Goal: Information Seeking & Learning: Learn about a topic

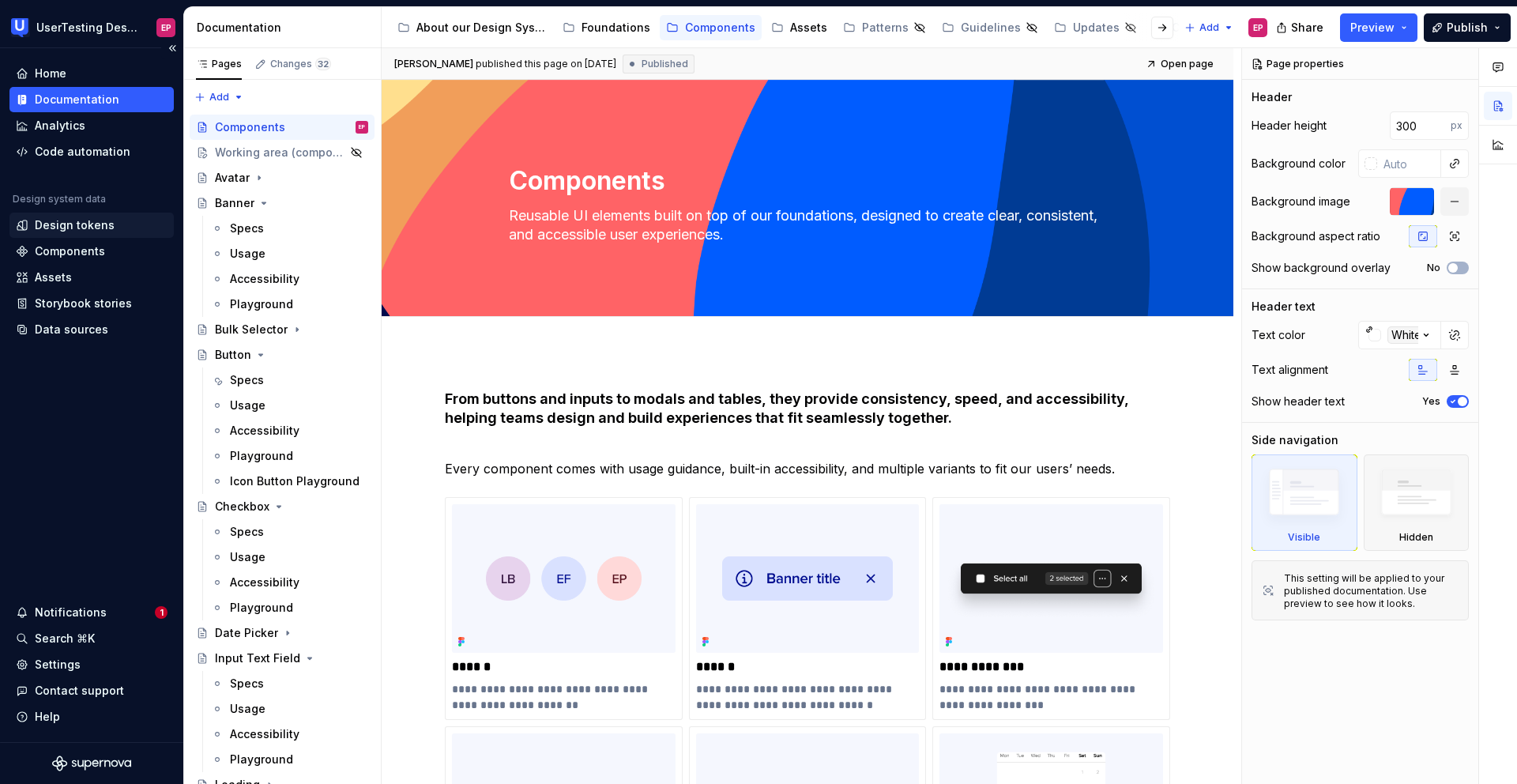
click at [64, 221] on div "Design tokens" at bounding box center [75, 225] width 80 height 16
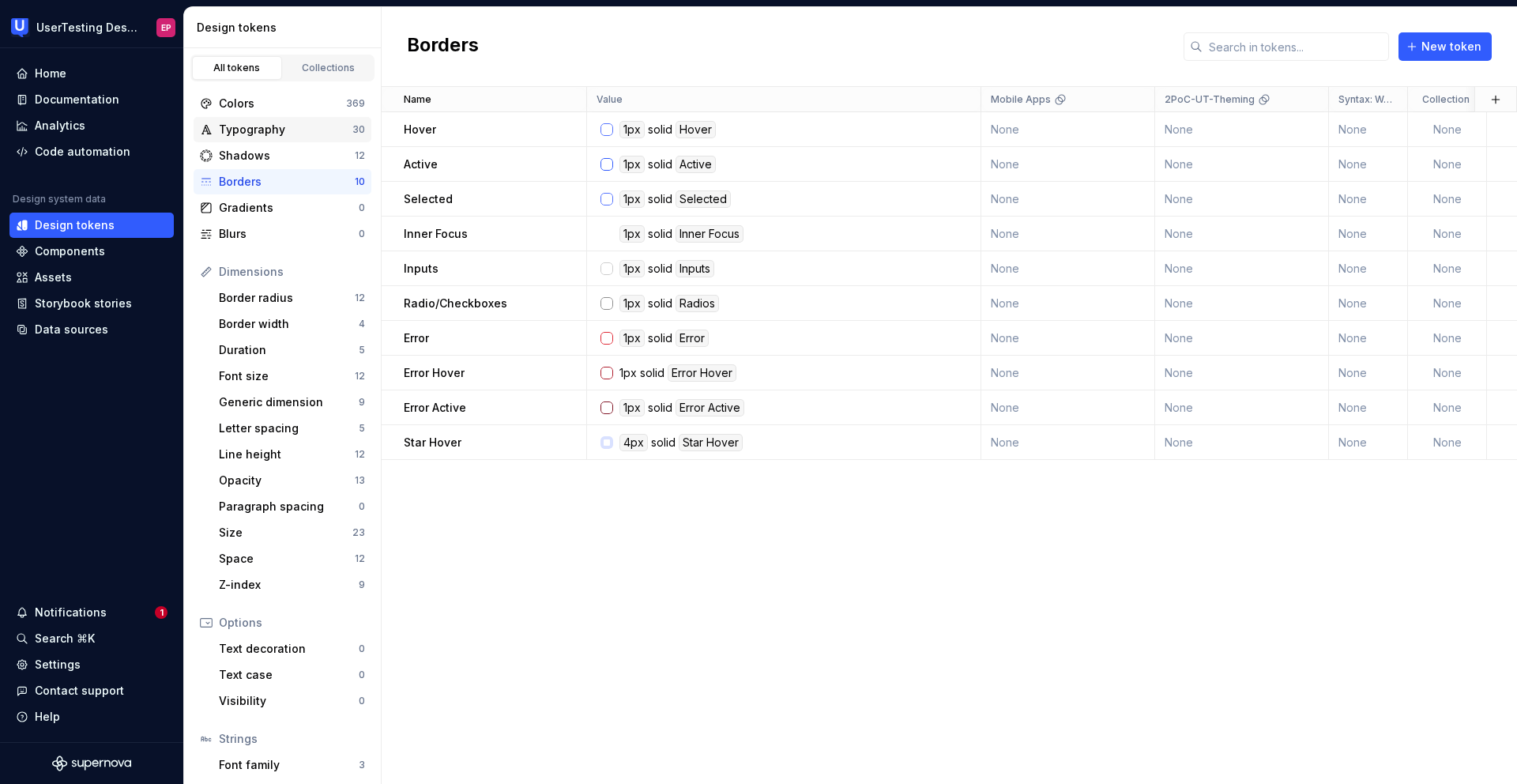
click at [273, 133] on div "Typography" at bounding box center [285, 130] width 133 height 16
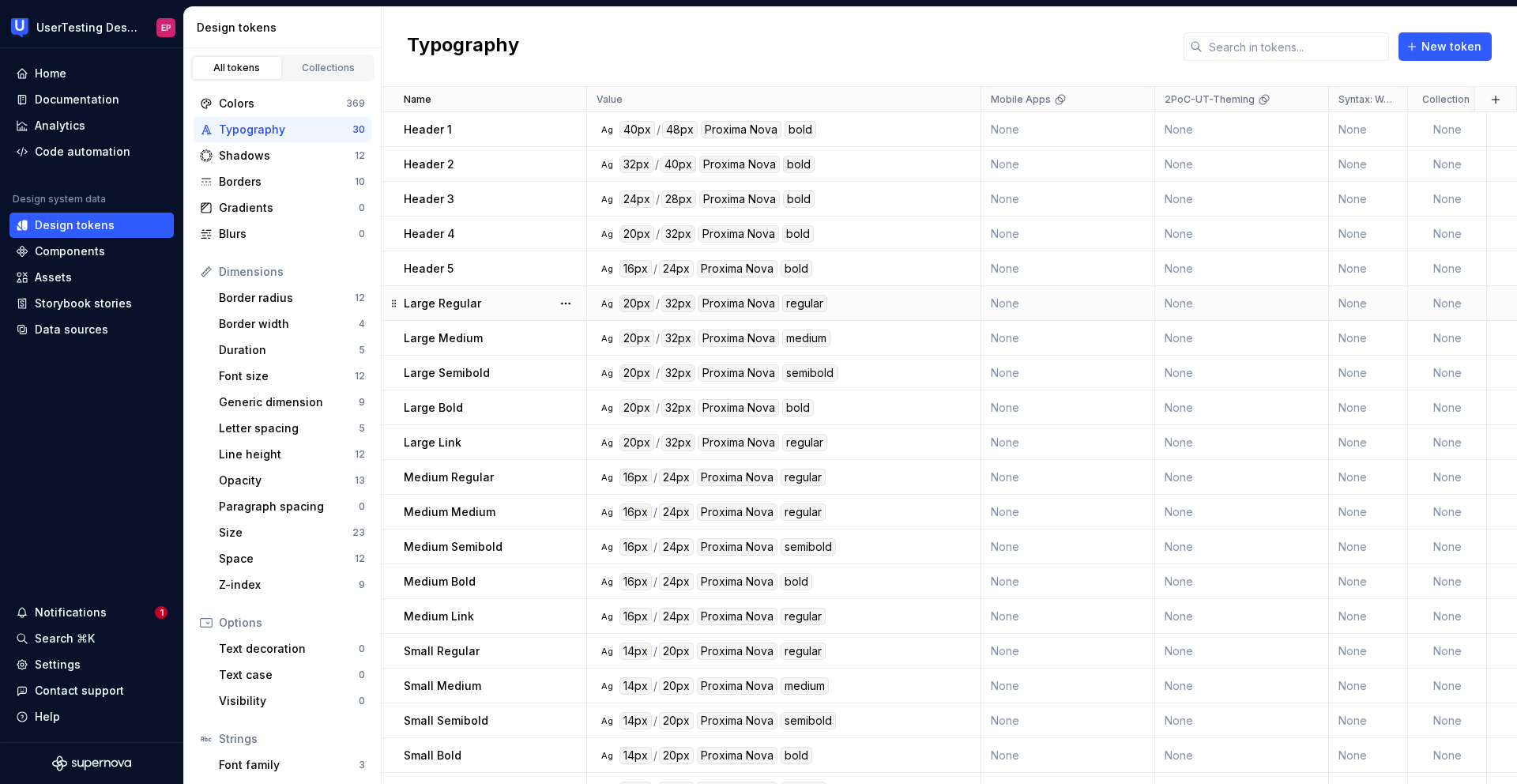
click at [493, 298] on div "Large Regular" at bounding box center [494, 303] width 182 height 16
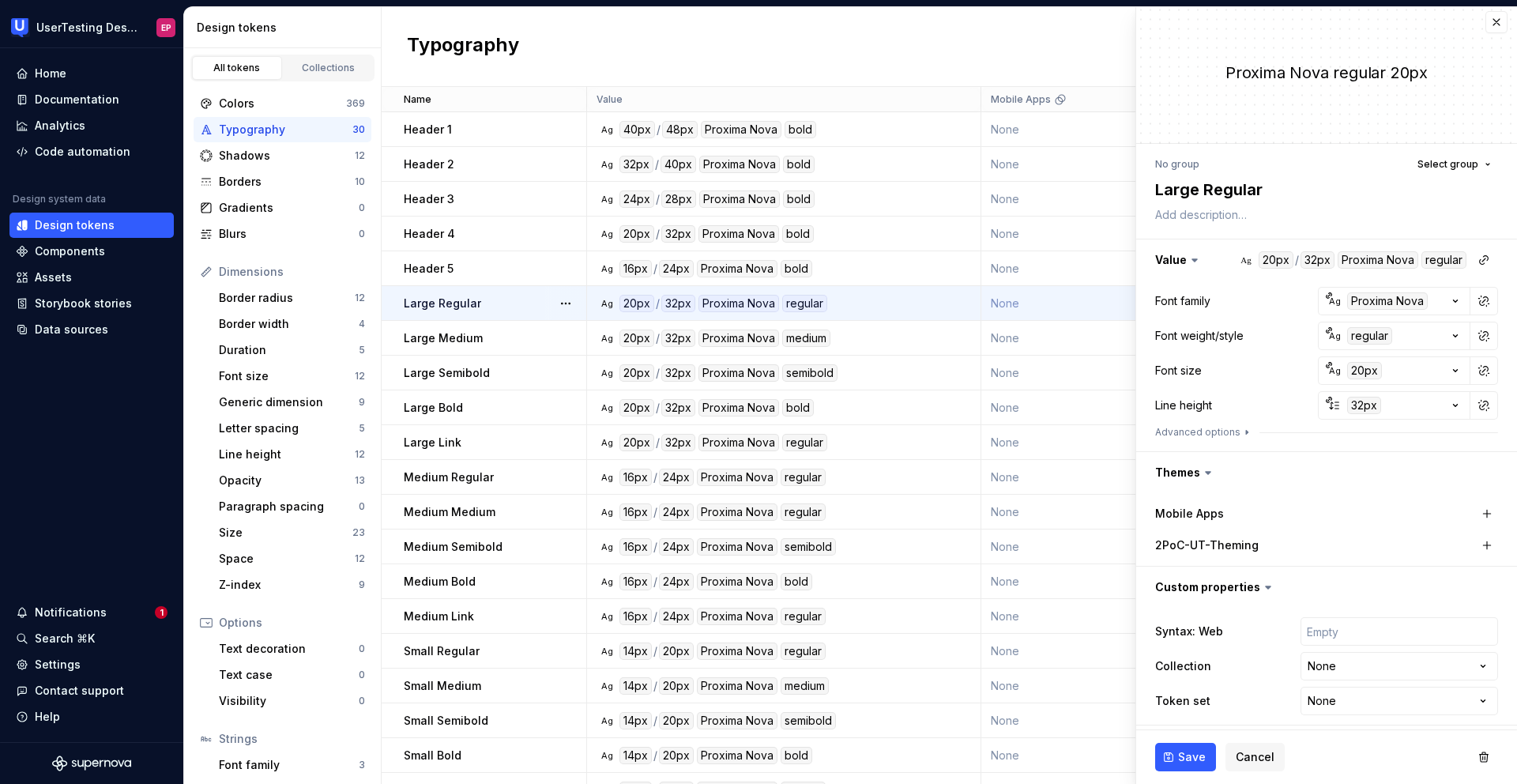
scroll to position [11, 0]
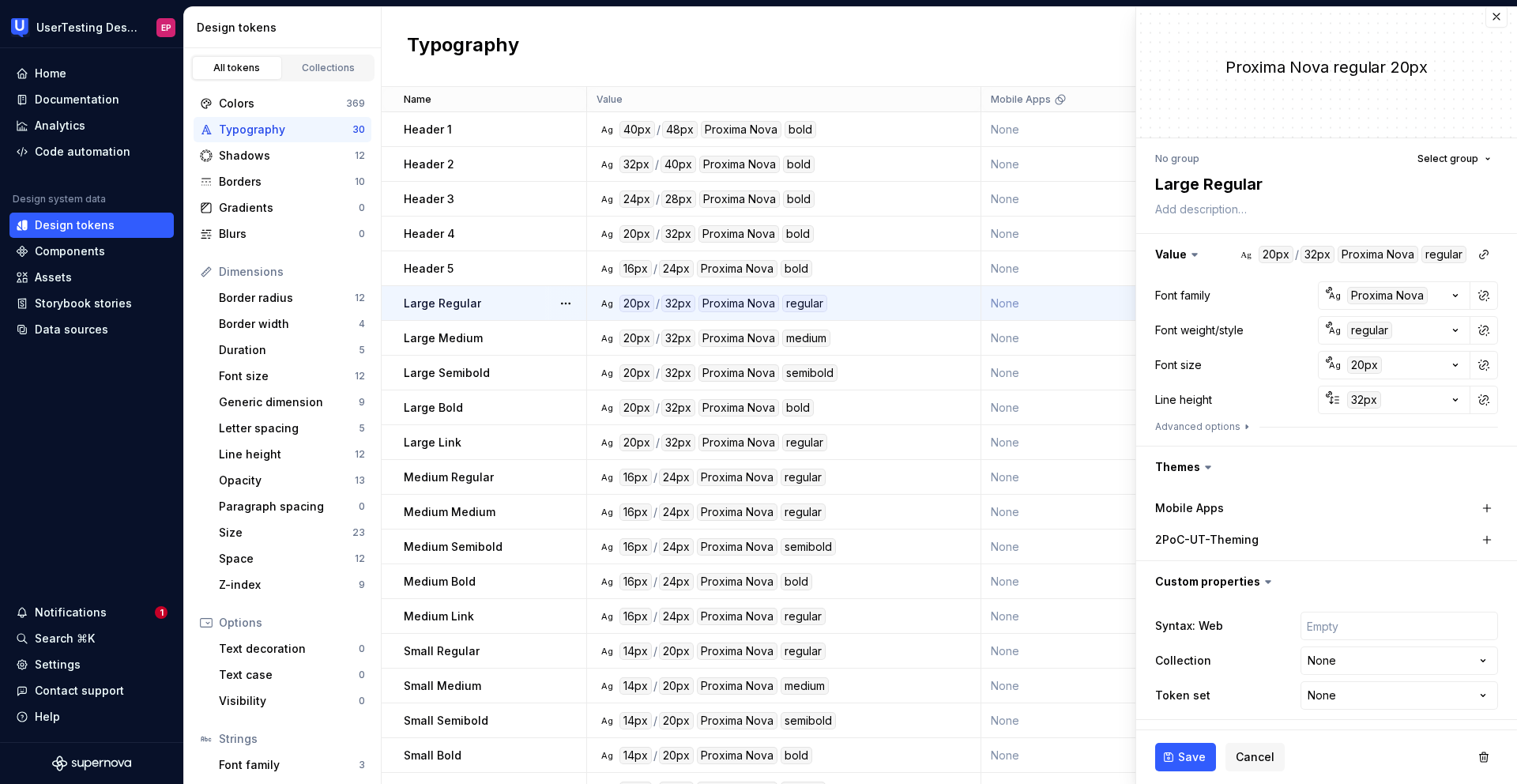
click at [1261, 584] on icon at bounding box center [1269, 581] width 16 height 16
click at [1266, 581] on icon at bounding box center [1268, 582] width 4 height 3
click at [1338, 622] on input "text" at bounding box center [1399, 625] width 198 height 29
click at [1231, 625] on icon at bounding box center [1235, 625] width 13 height 13
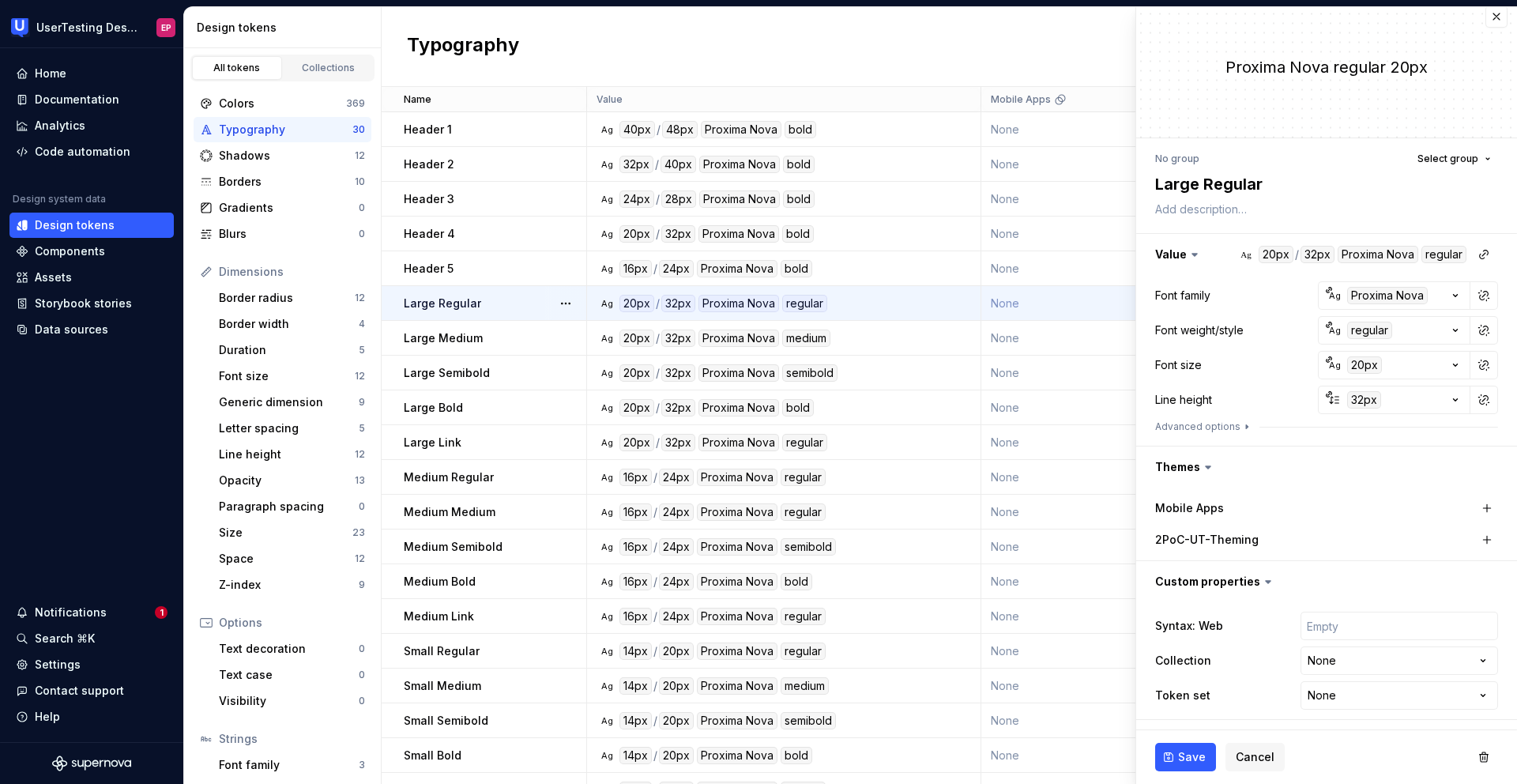
click at [1201, 504] on label "Mobile Apps" at bounding box center [1189, 508] width 69 height 16
click at [98, 100] on div "Documentation" at bounding box center [77, 99] width 85 height 16
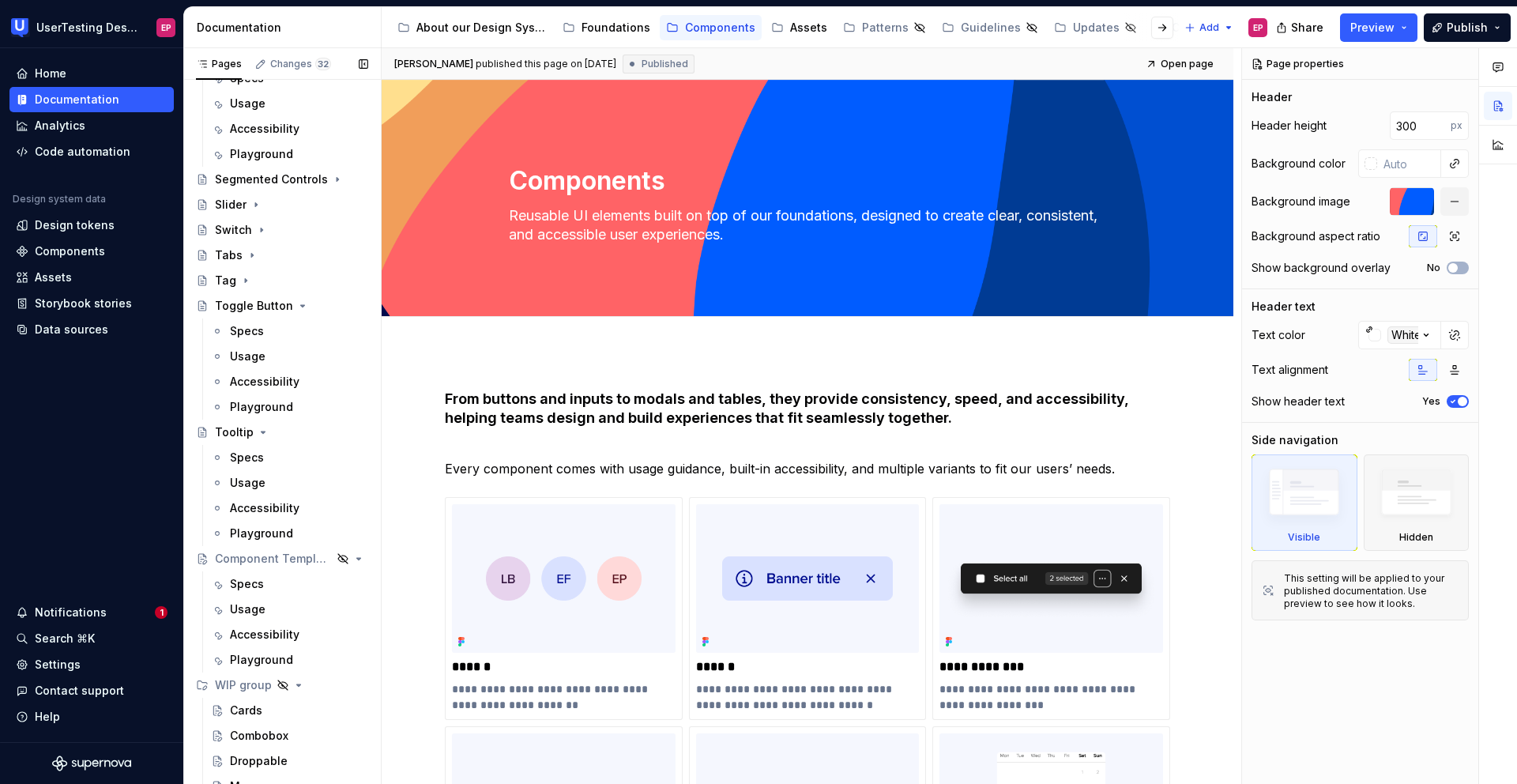
scroll to position [1255, 0]
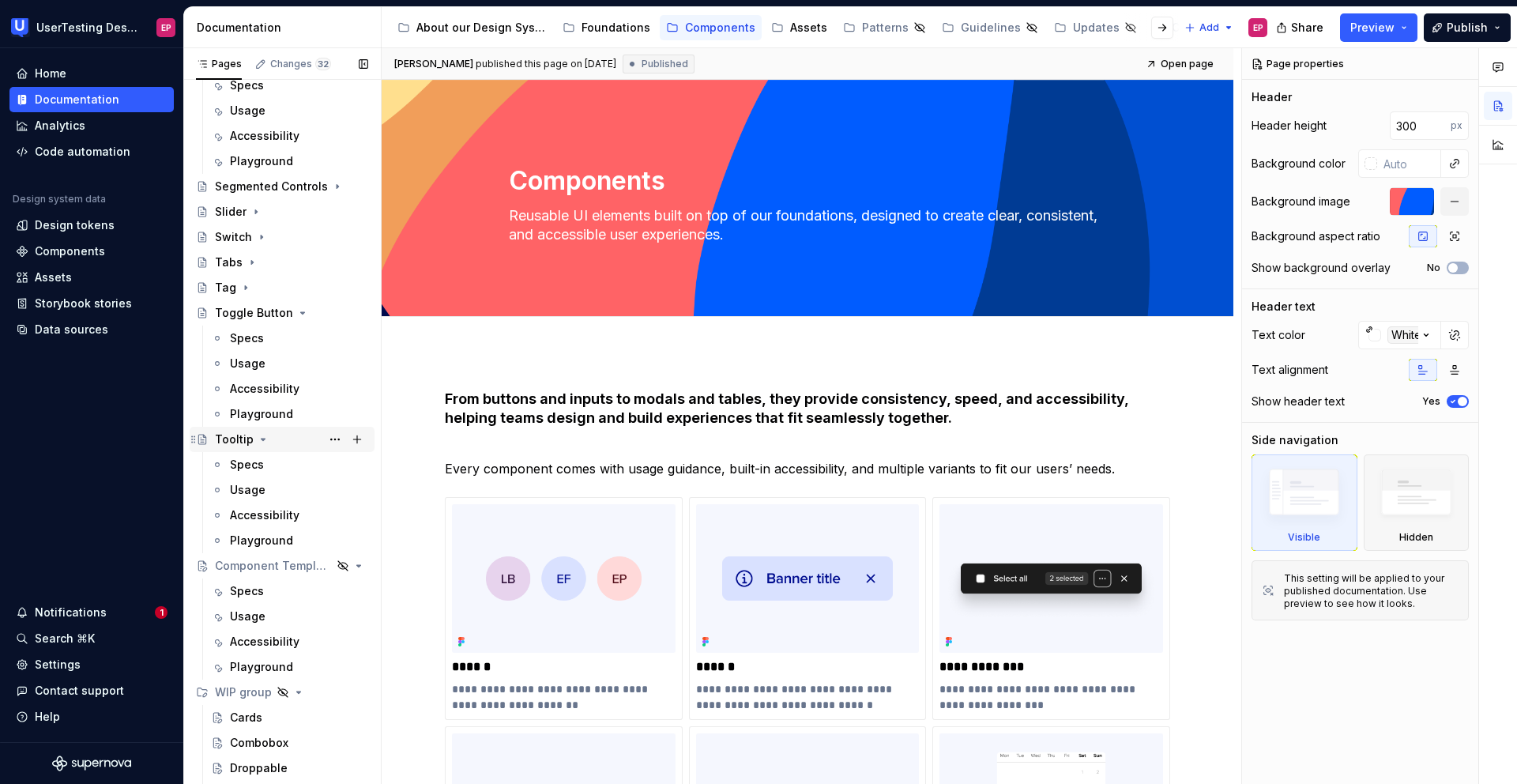
click at [262, 436] on icon "Page tree" at bounding box center [263, 439] width 13 height 13
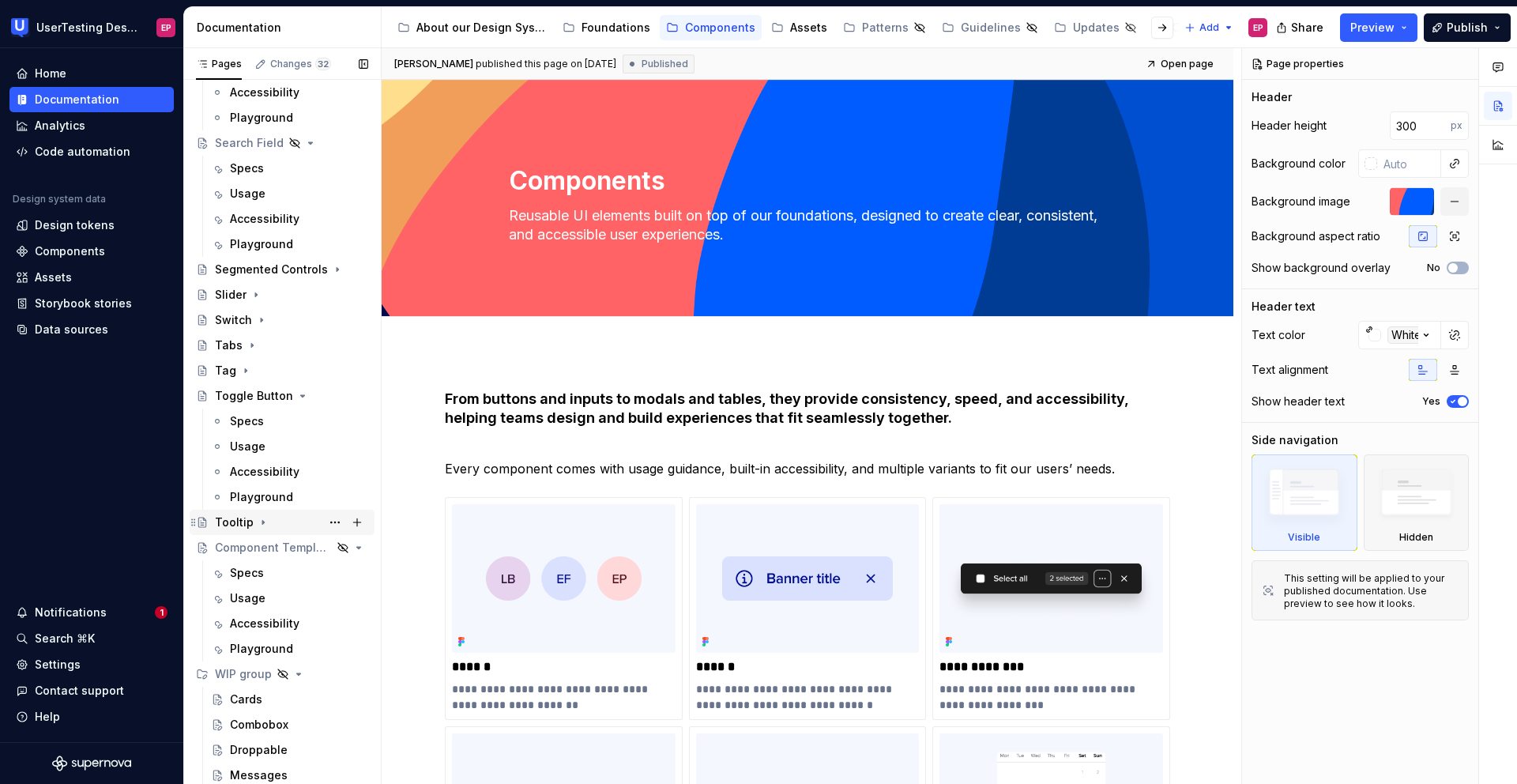
scroll to position [1173, 0]
click at [300, 393] on icon "Page tree" at bounding box center [302, 395] width 13 height 13
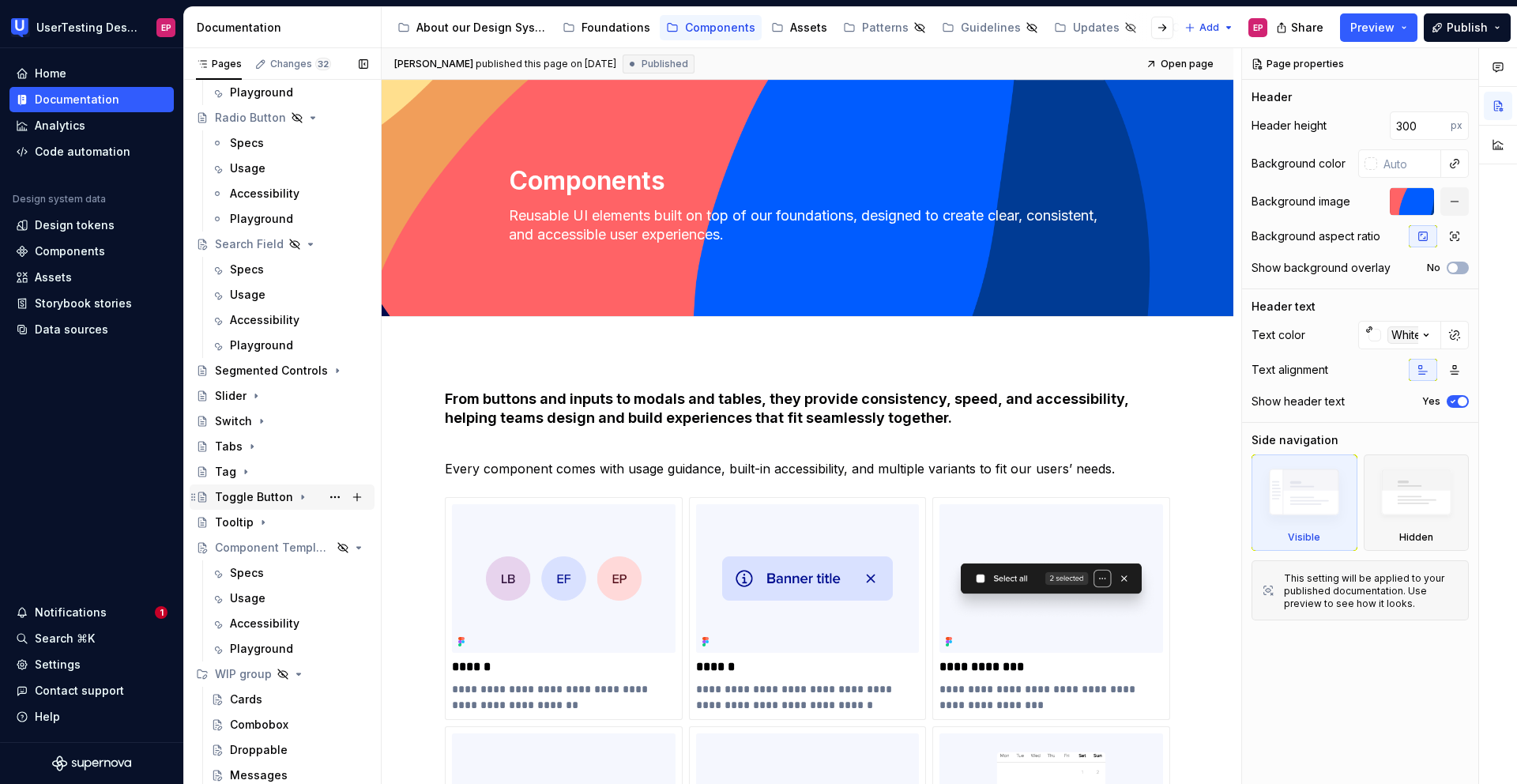
scroll to position [1071, 0]
click at [308, 245] on icon "Page tree" at bounding box center [310, 244] width 13 height 13
click at [304, 344] on icon "Page tree" at bounding box center [310, 345] width 13 height 13
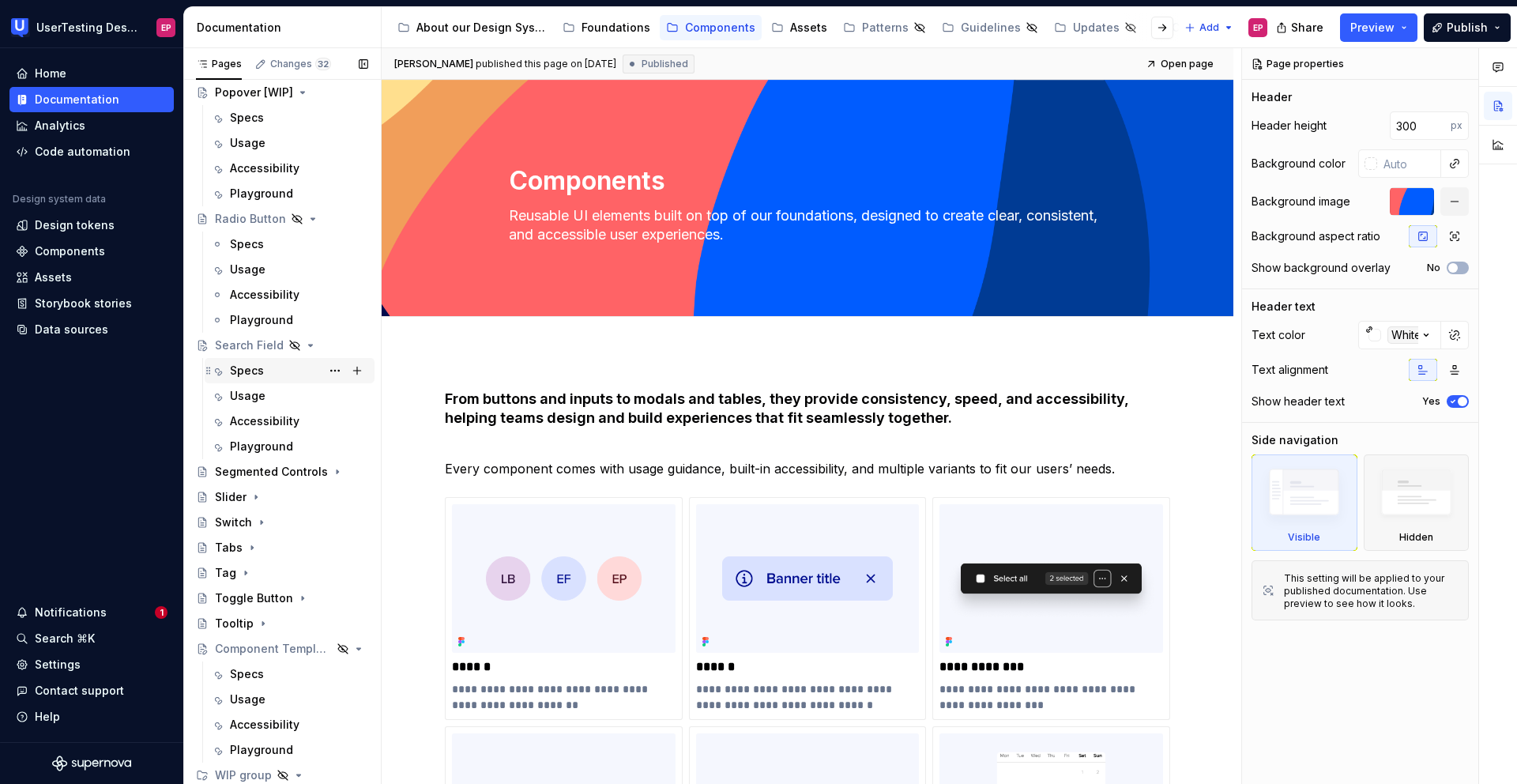
click at [255, 364] on div "Specs" at bounding box center [247, 370] width 34 height 16
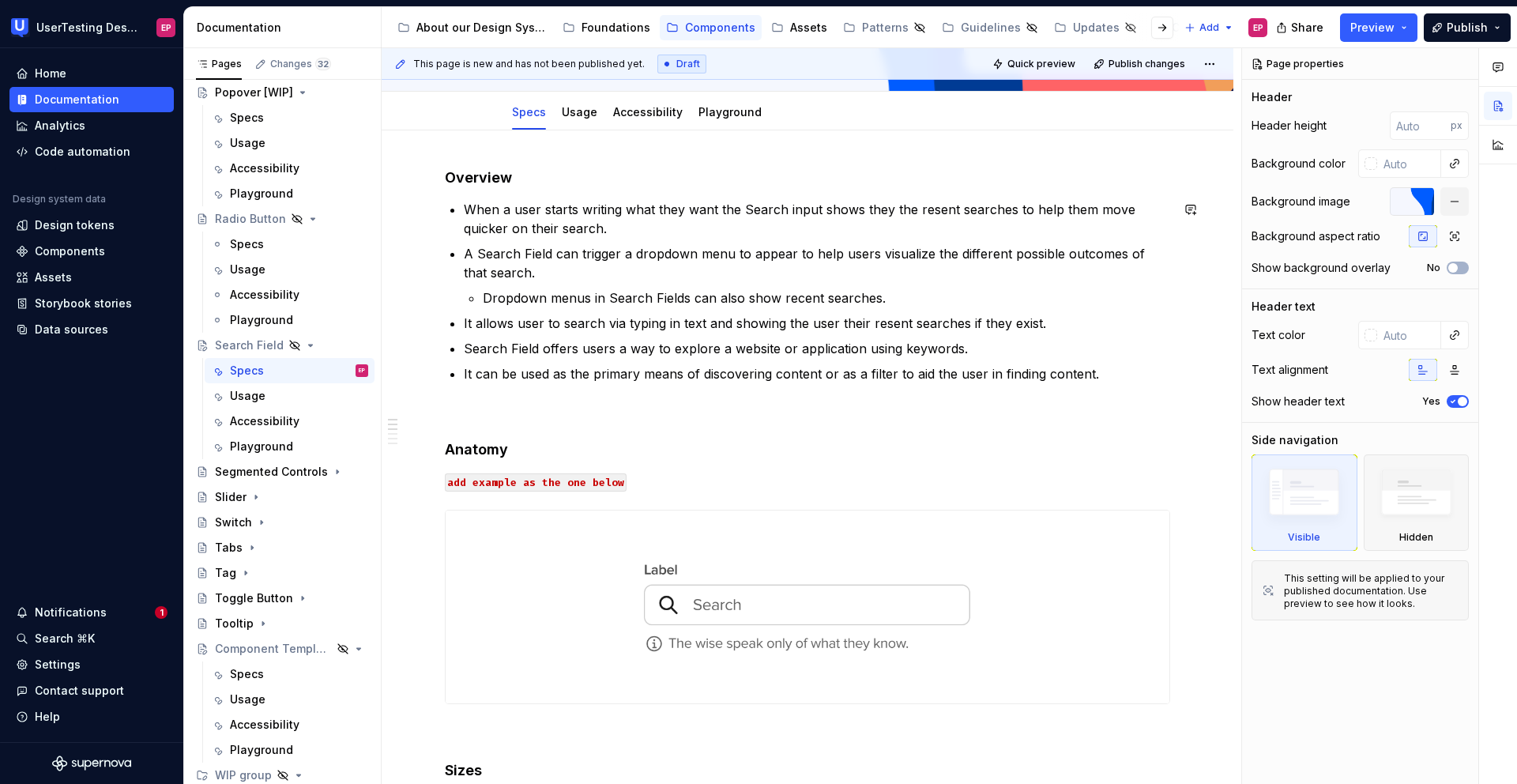
scroll to position [198, 0]
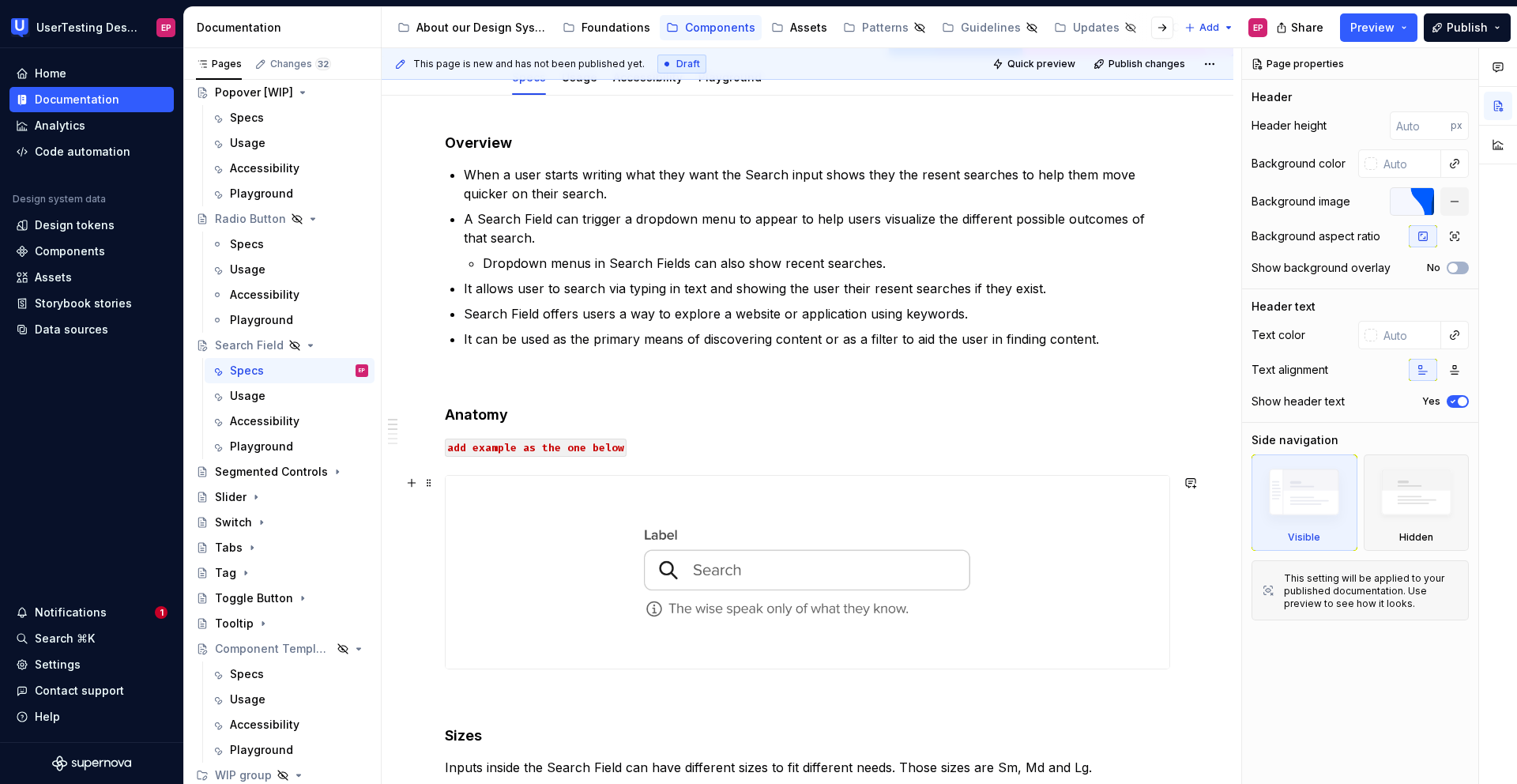
click at [709, 575] on img at bounding box center [808, 571] width 724 height 193
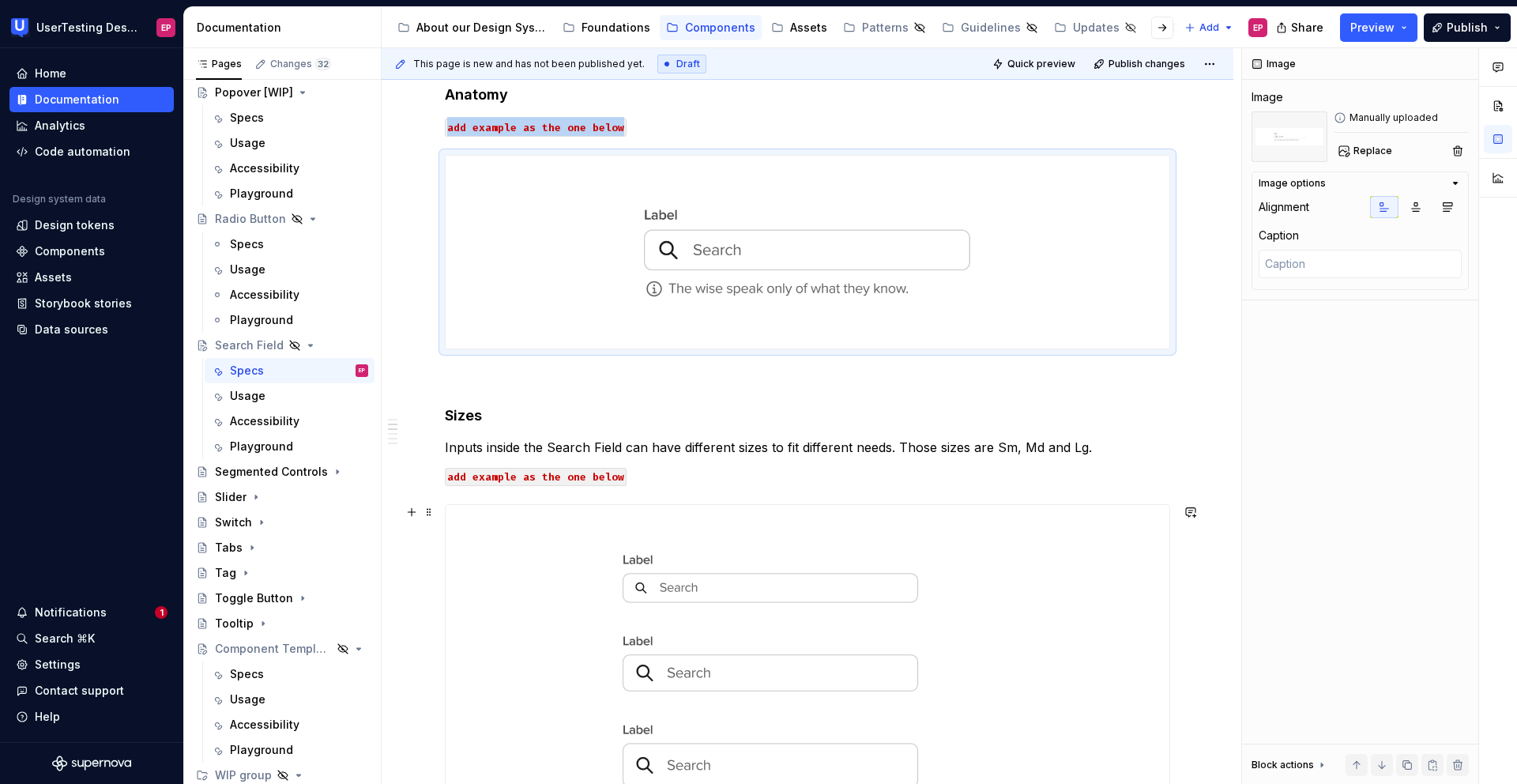
scroll to position [544, 0]
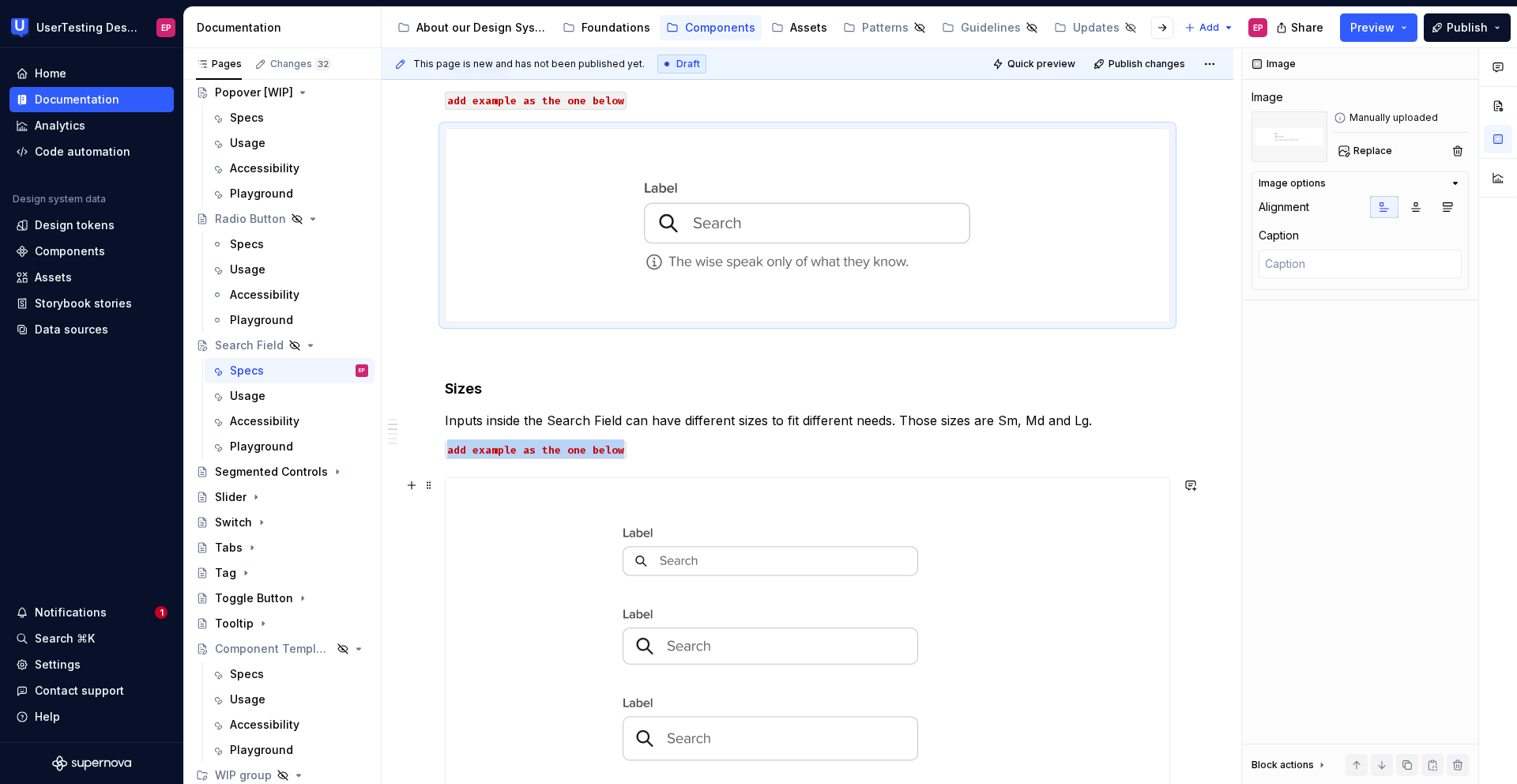
click at [710, 578] on img at bounding box center [772, 641] width 653 height 327
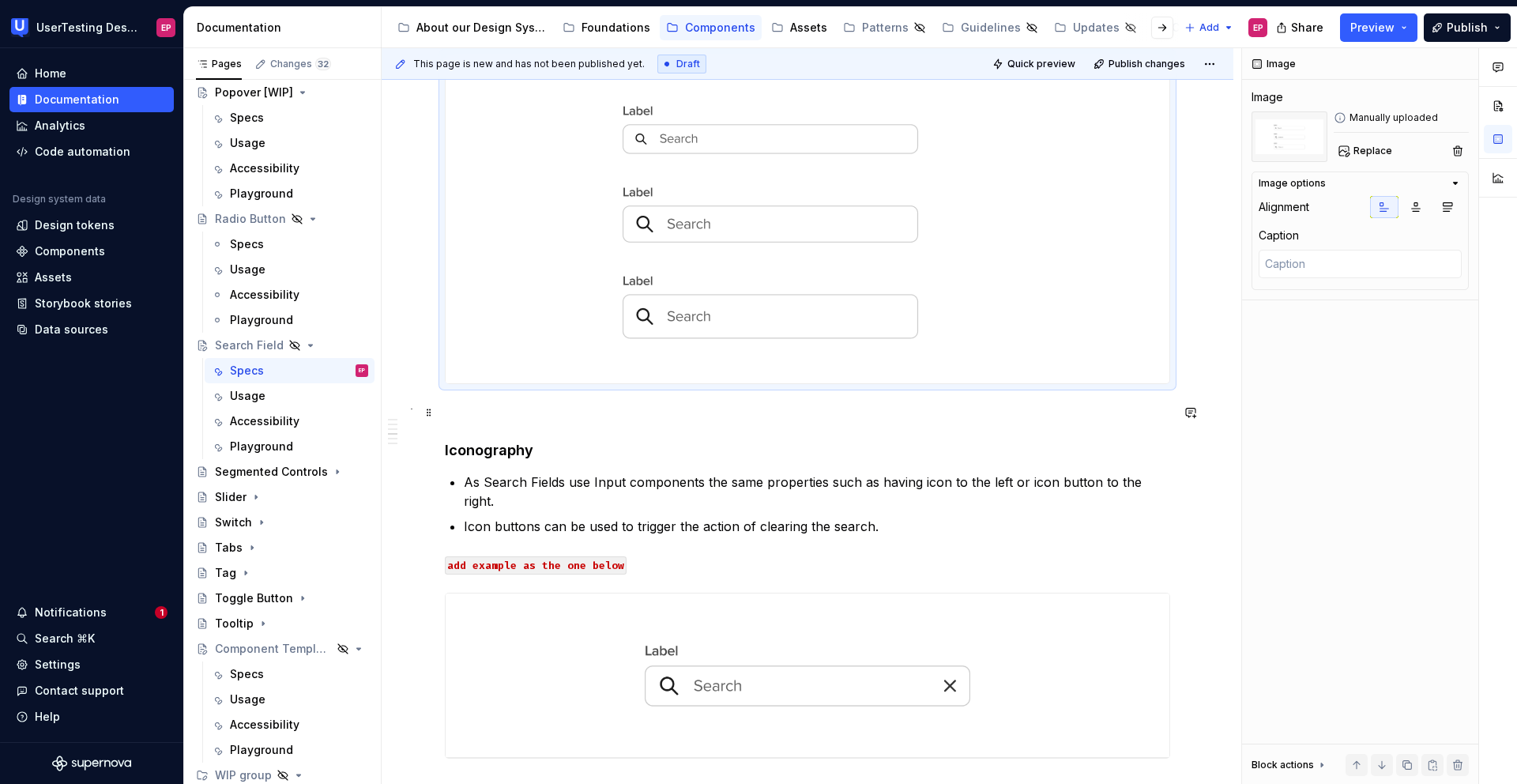
scroll to position [967, 0]
click at [701, 607] on img at bounding box center [808, 674] width 724 height 165
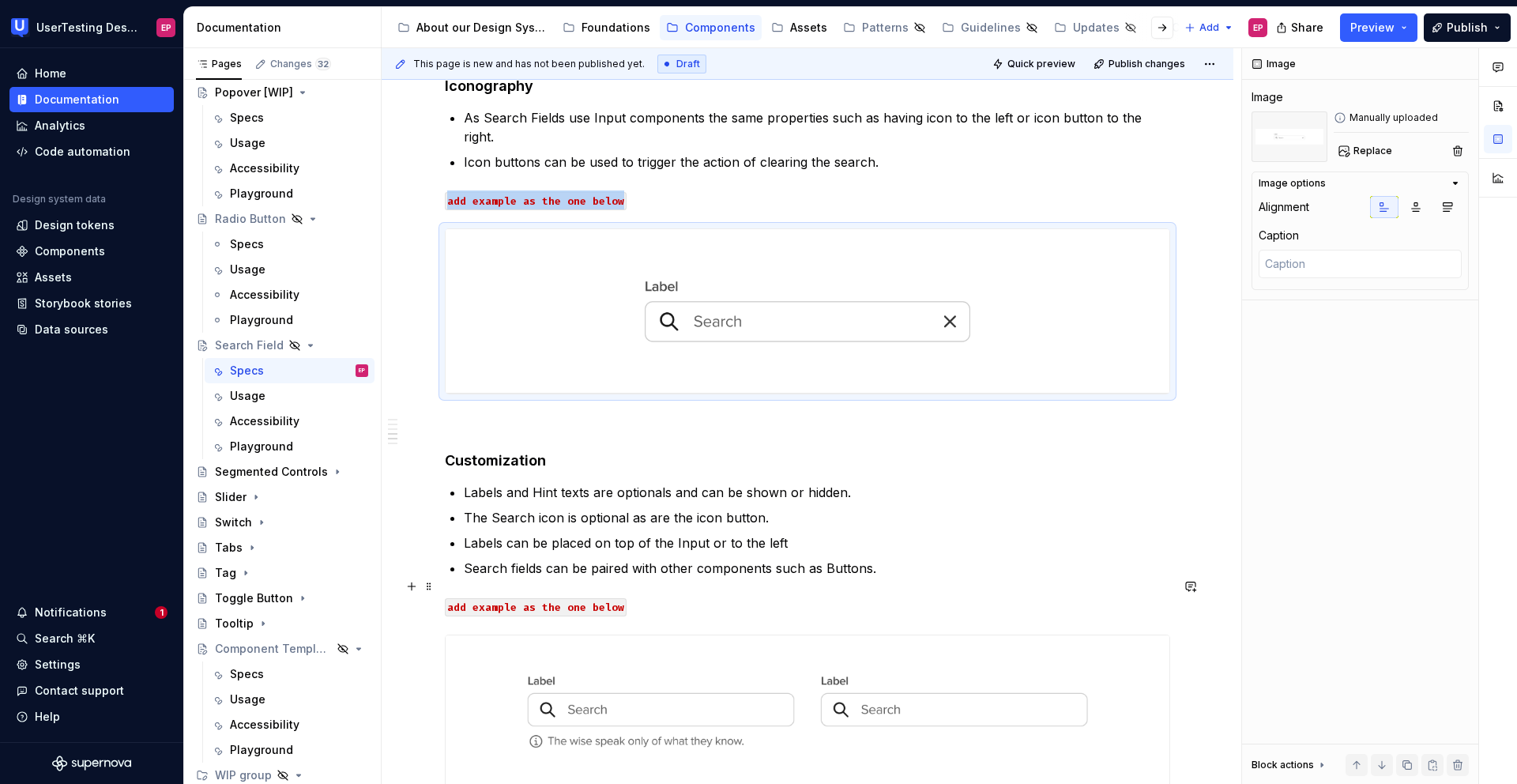
scroll to position [1343, 0]
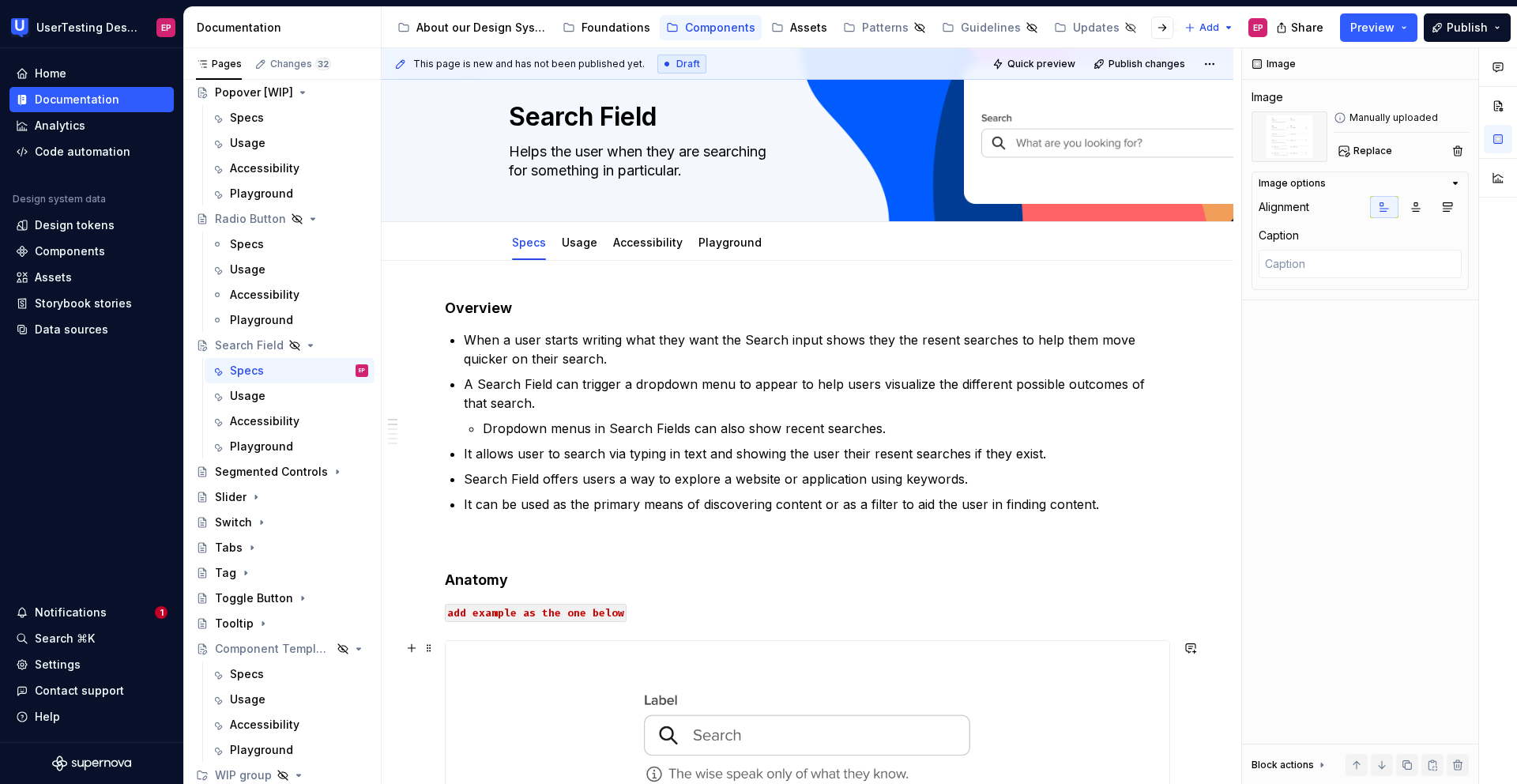
scroll to position [0, 0]
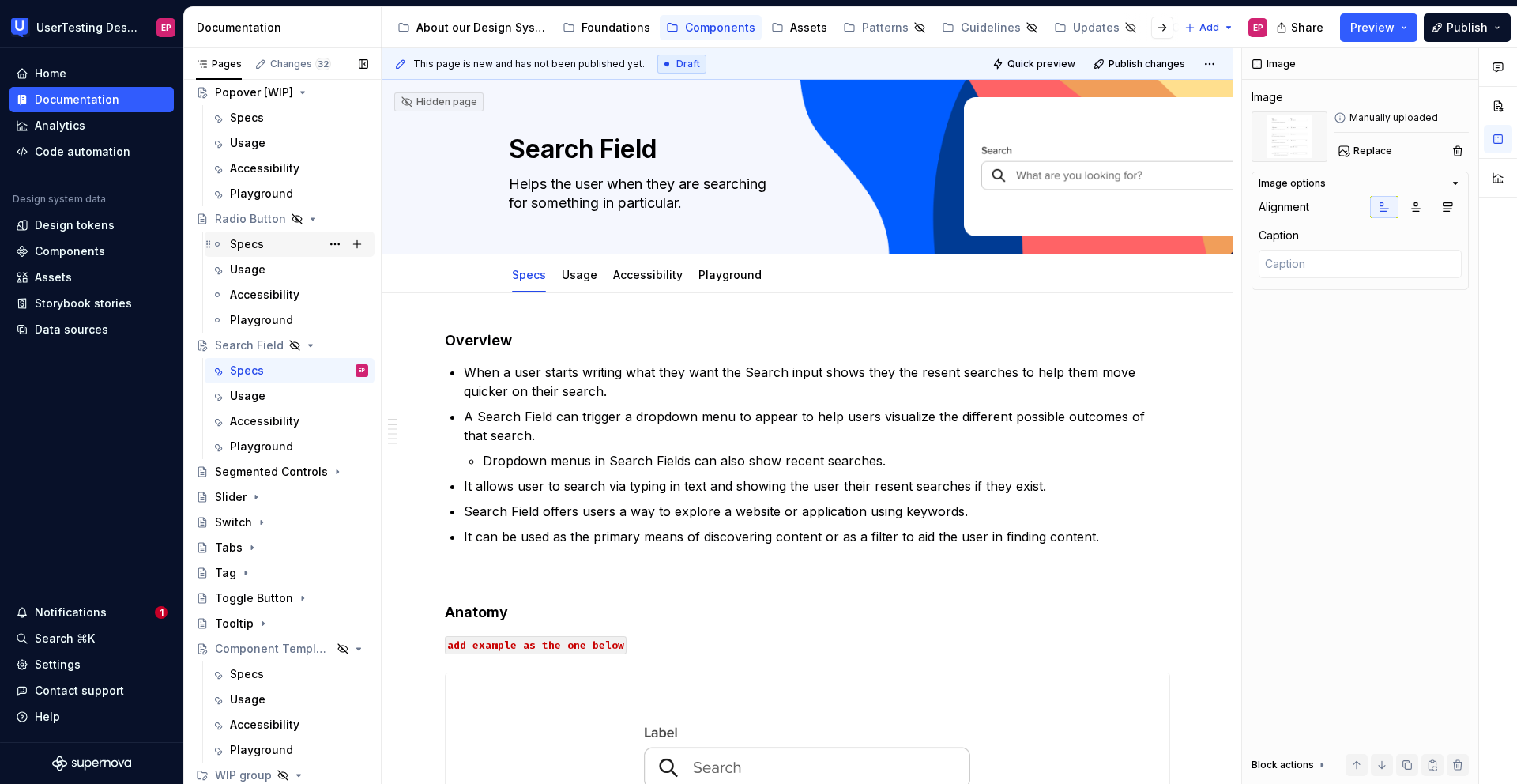
click at [288, 245] on div "Specs" at bounding box center [299, 244] width 139 height 22
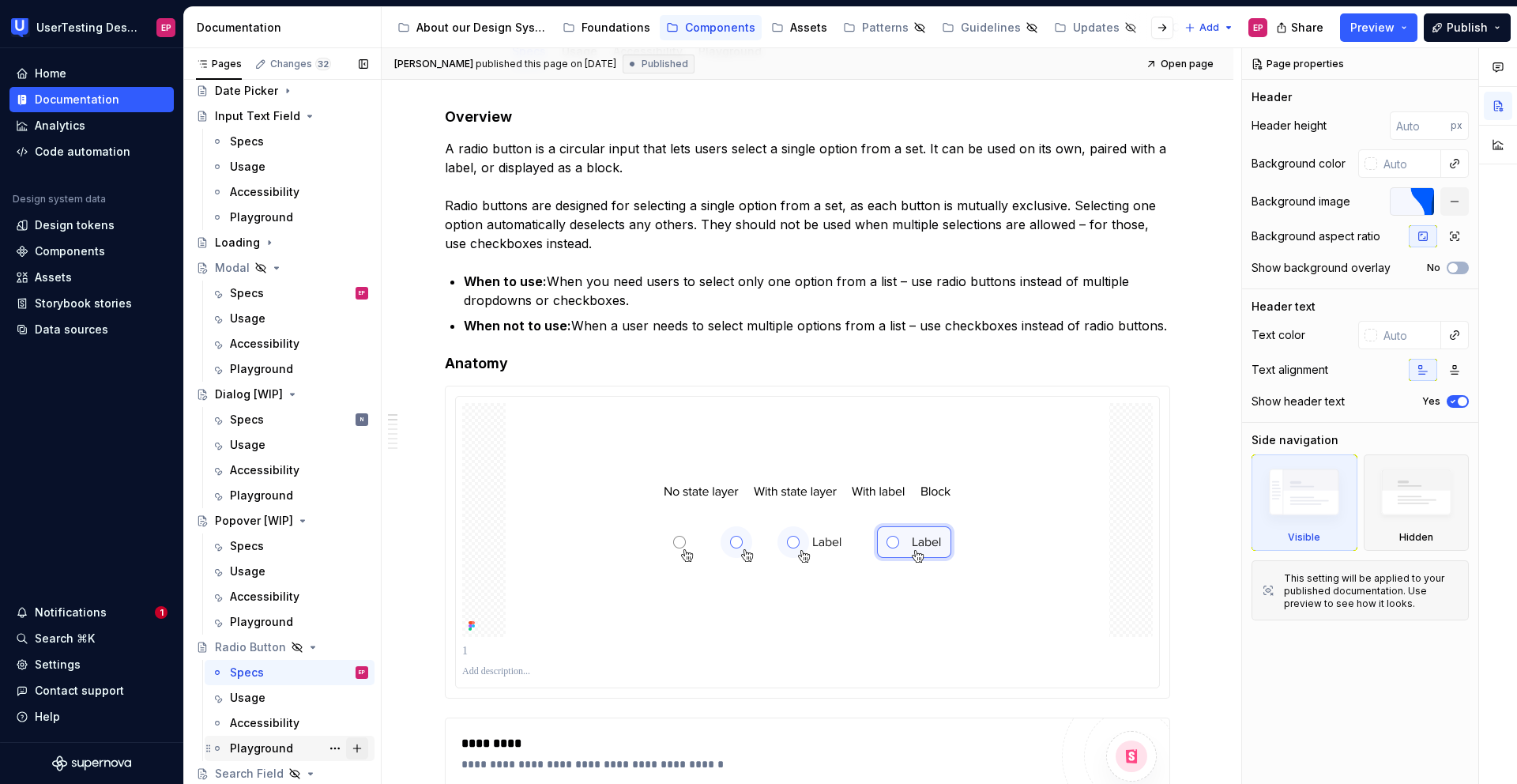
scroll to position [542, 0]
click at [254, 286] on div "Specs" at bounding box center [247, 293] width 34 height 16
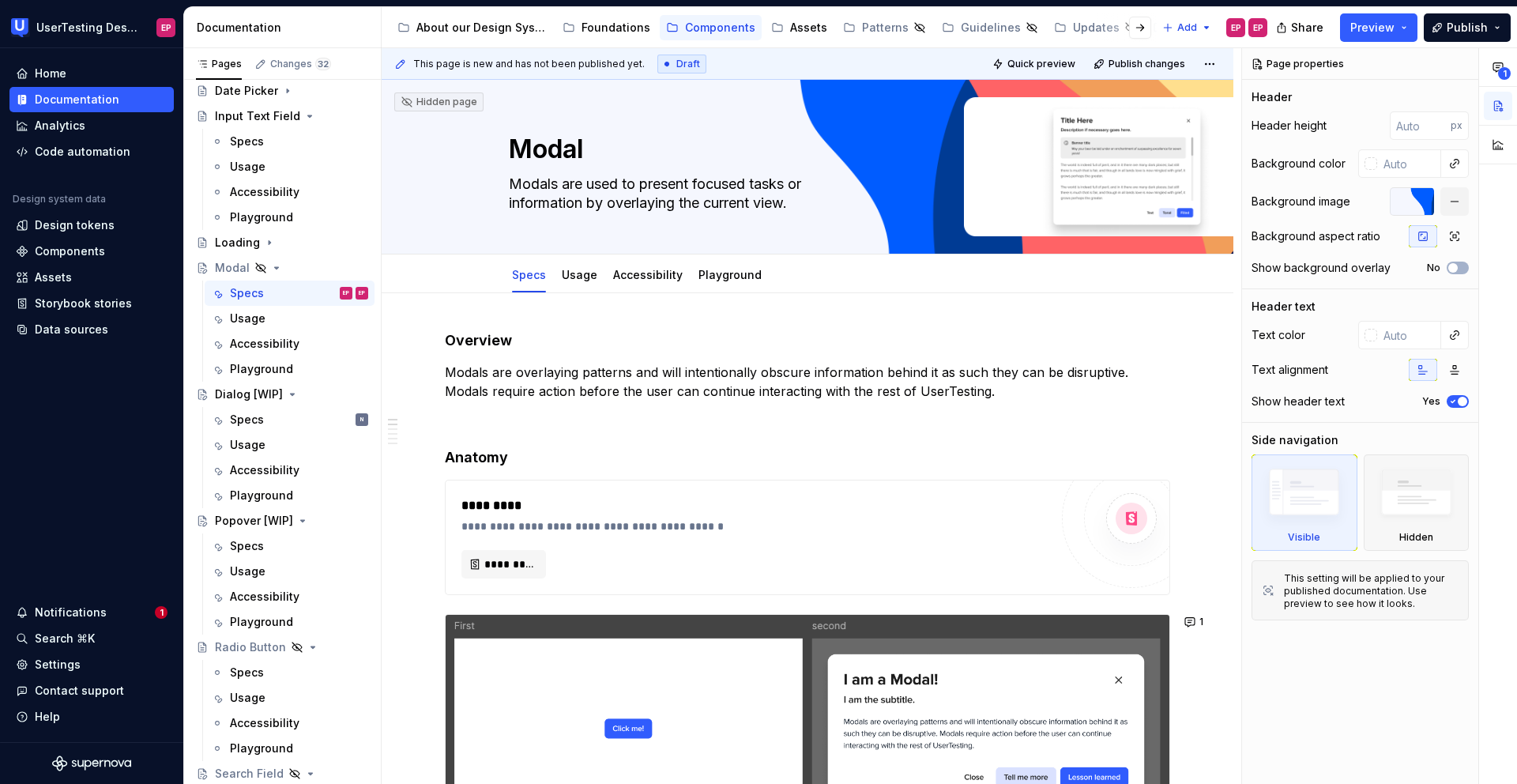
type textarea "*"
